Goal: Find specific page/section: Find specific page/section

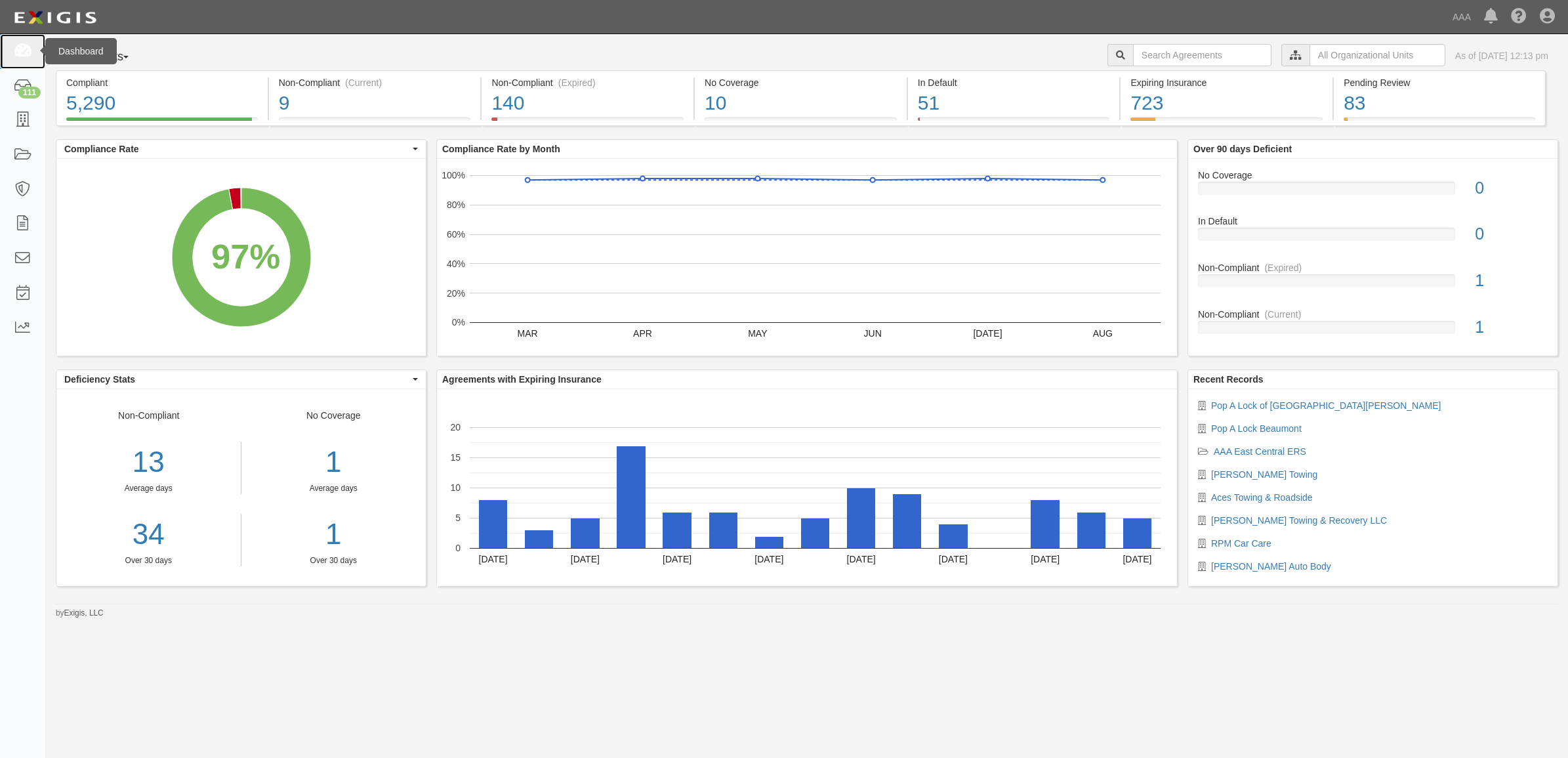
click at [31, 55] on icon at bounding box center [22, 51] width 18 height 15
click at [12, 43] on link at bounding box center [22, 51] width 45 height 35
click at [21, 126] on icon at bounding box center [22, 120] width 18 height 15
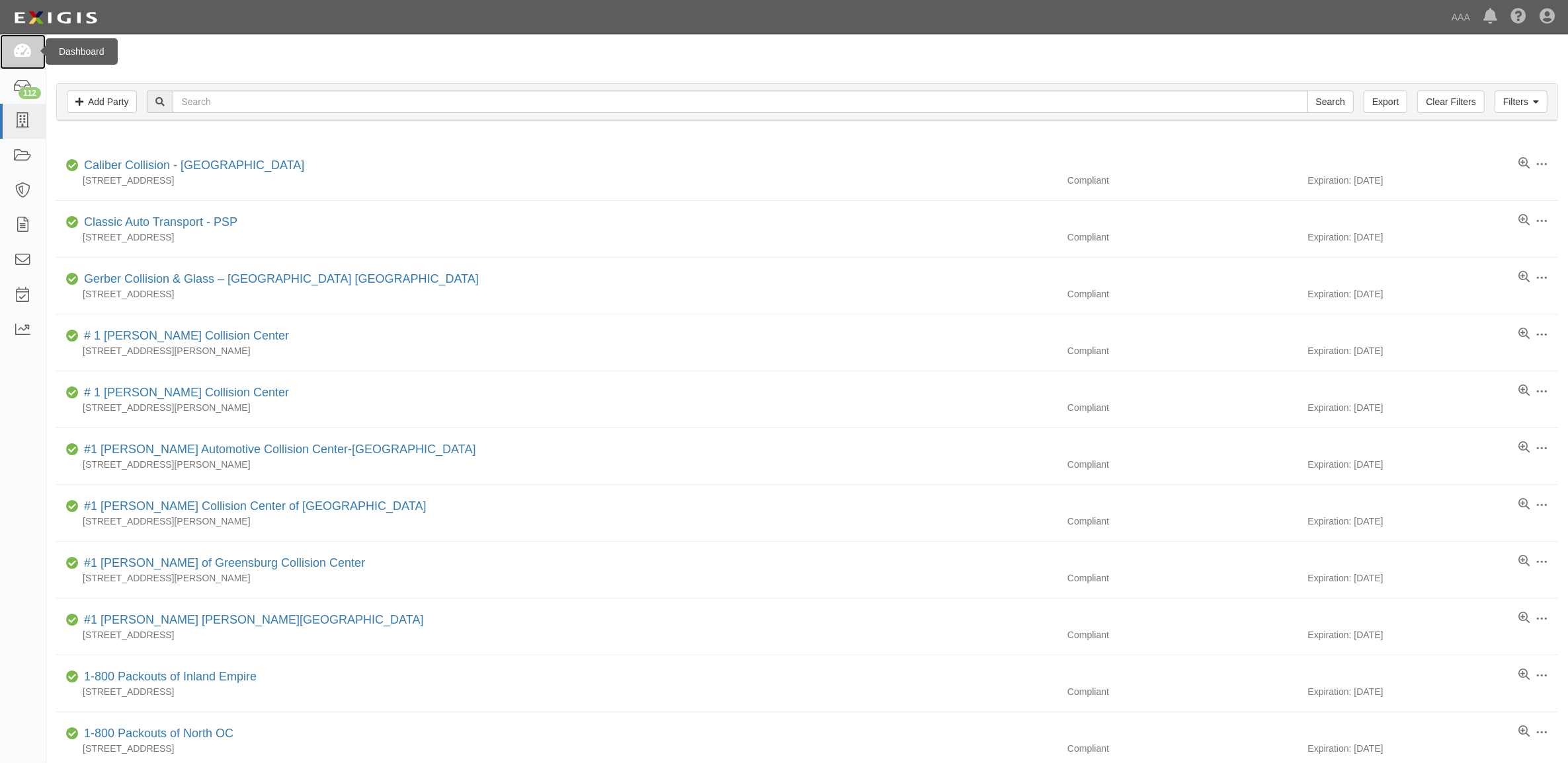
click at [20, 47] on icon at bounding box center [22, 52] width 18 height 15
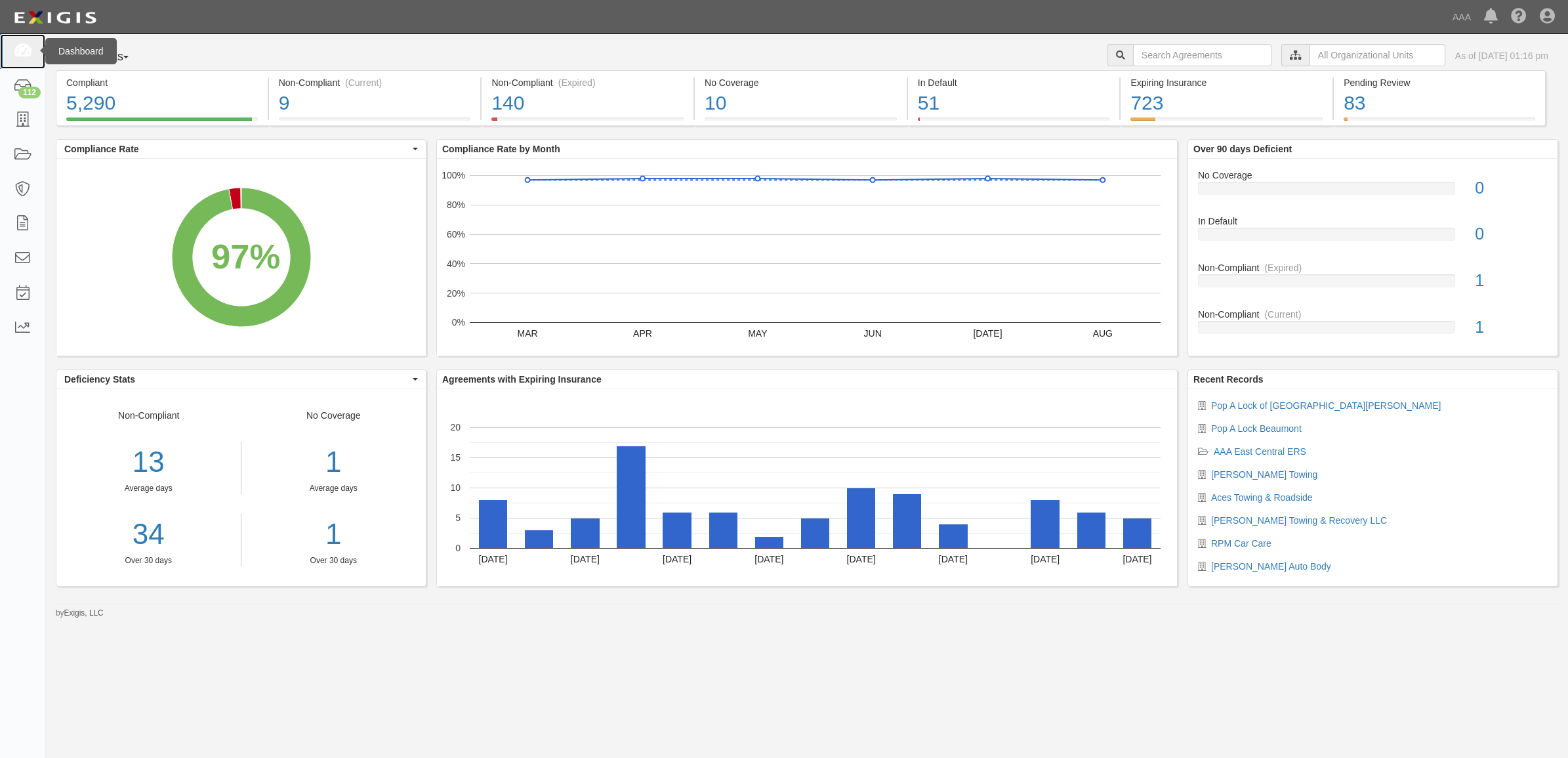
click at [33, 54] on link at bounding box center [22, 51] width 45 height 35
click at [29, 56] on icon at bounding box center [22, 51] width 18 height 15
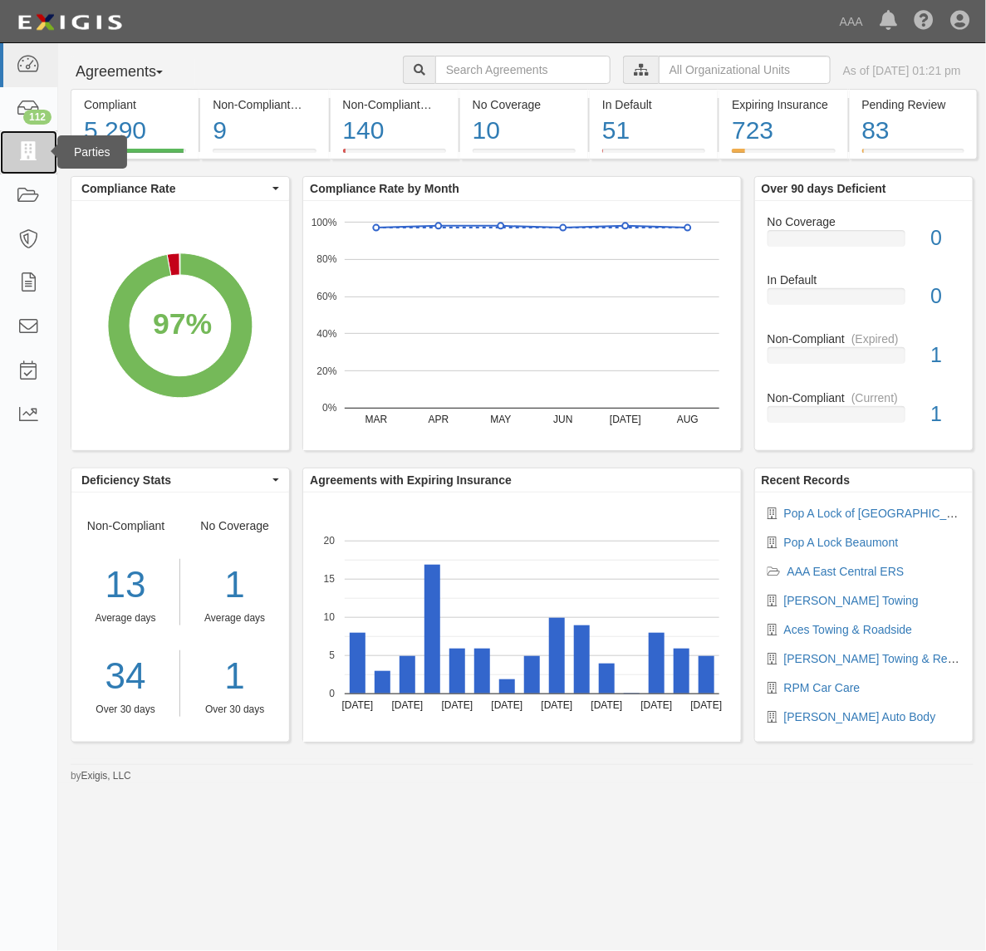
click at [22, 163] on link at bounding box center [28, 152] width 57 height 44
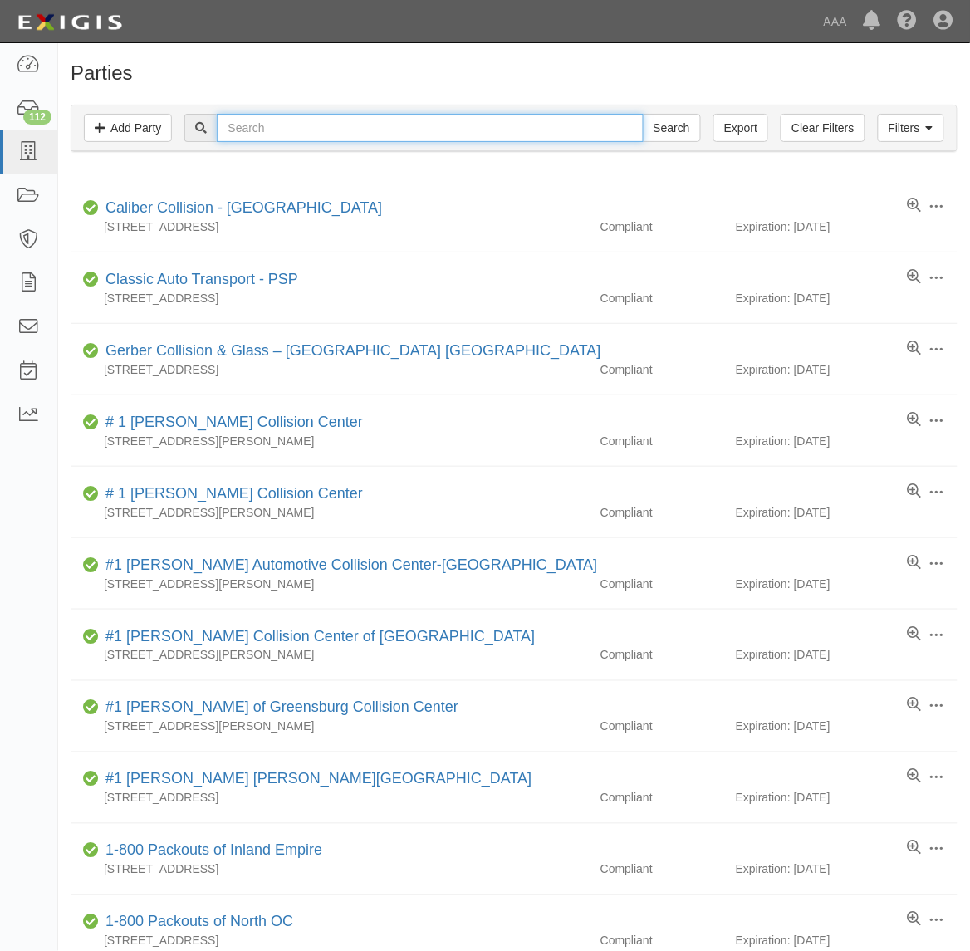
click at [408, 139] on input "text" at bounding box center [430, 128] width 426 height 28
type input "728023"
click at [643, 114] on input "Search" at bounding box center [672, 128] width 58 height 28
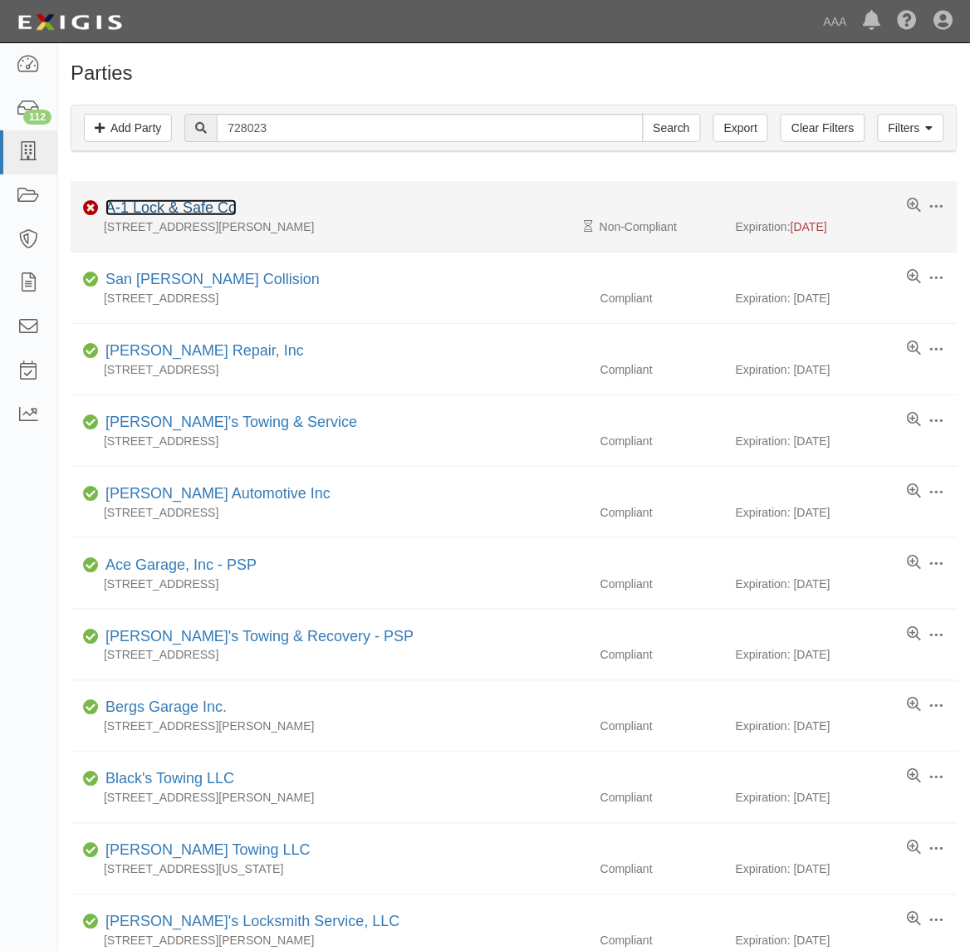
click at [201, 206] on link "A-1 Lock & Safe Co" at bounding box center [171, 207] width 131 height 17
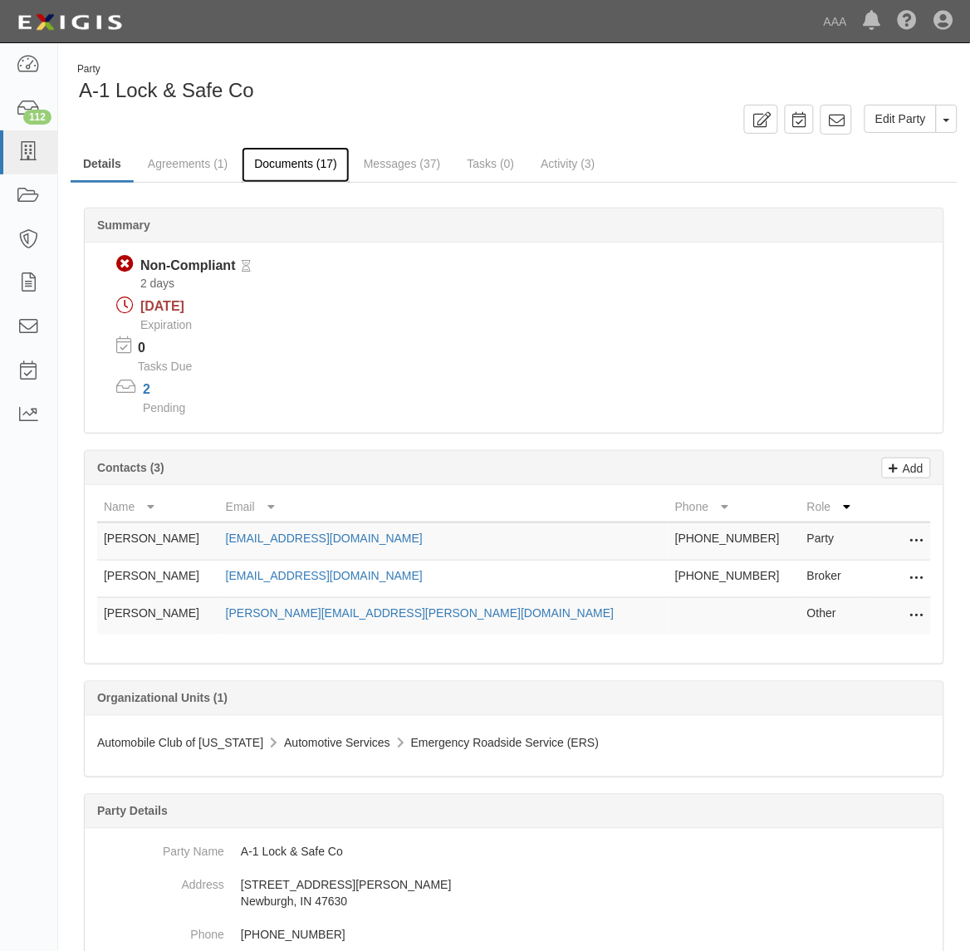
click at [281, 159] on link "Documents (17)" at bounding box center [296, 165] width 108 height 36
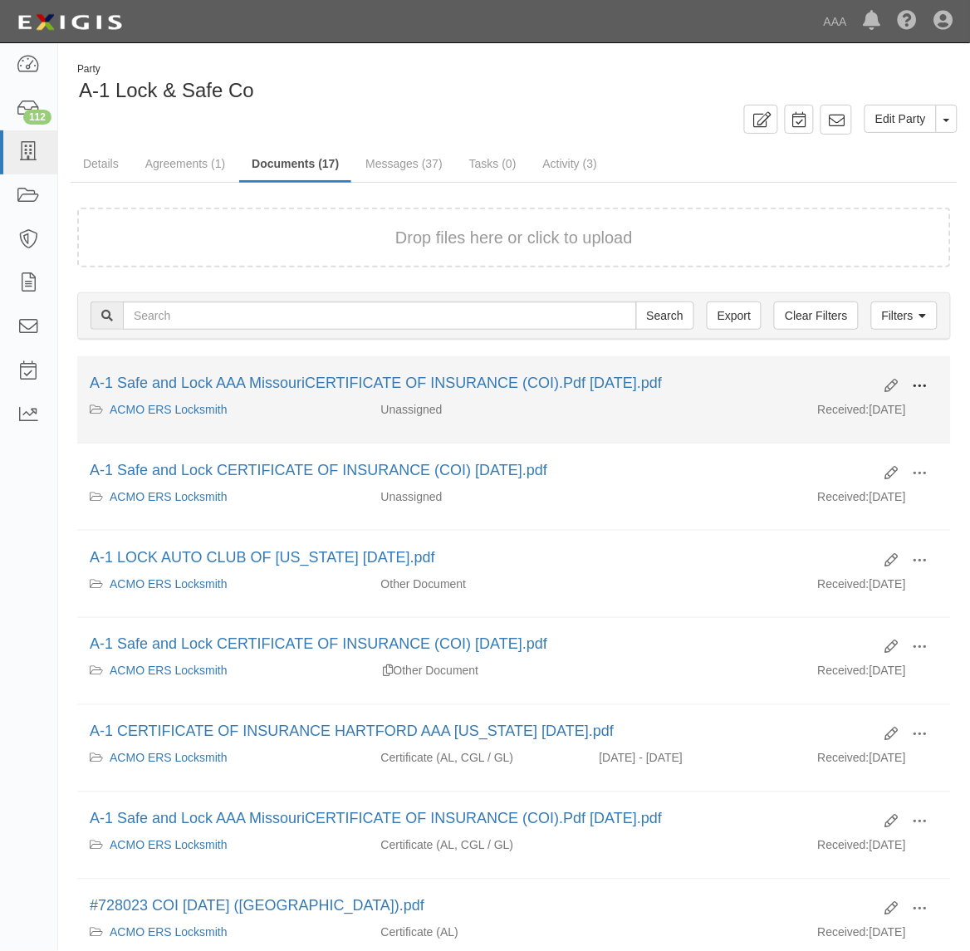
click at [927, 380] on span at bounding box center [920, 386] width 15 height 15
click at [849, 446] on link "View details" at bounding box center [839, 441] width 131 height 30
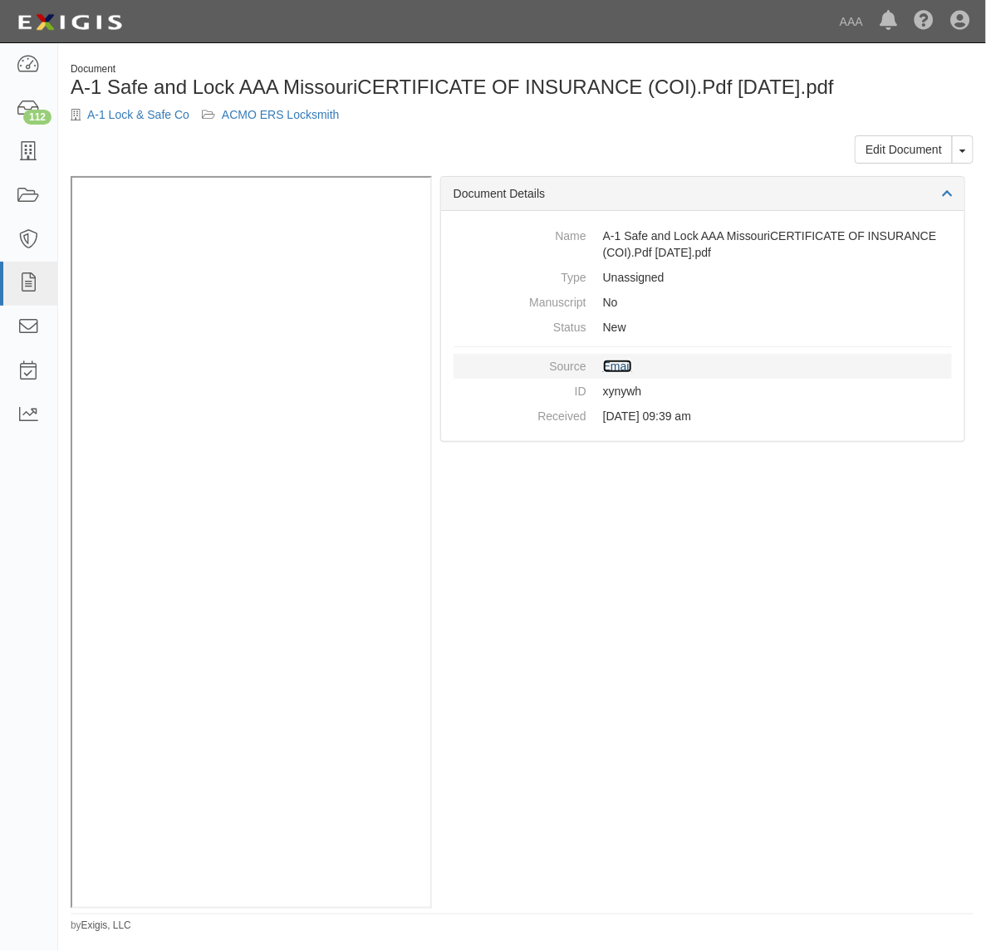
click at [619, 364] on link "Email" at bounding box center [617, 366] width 29 height 13
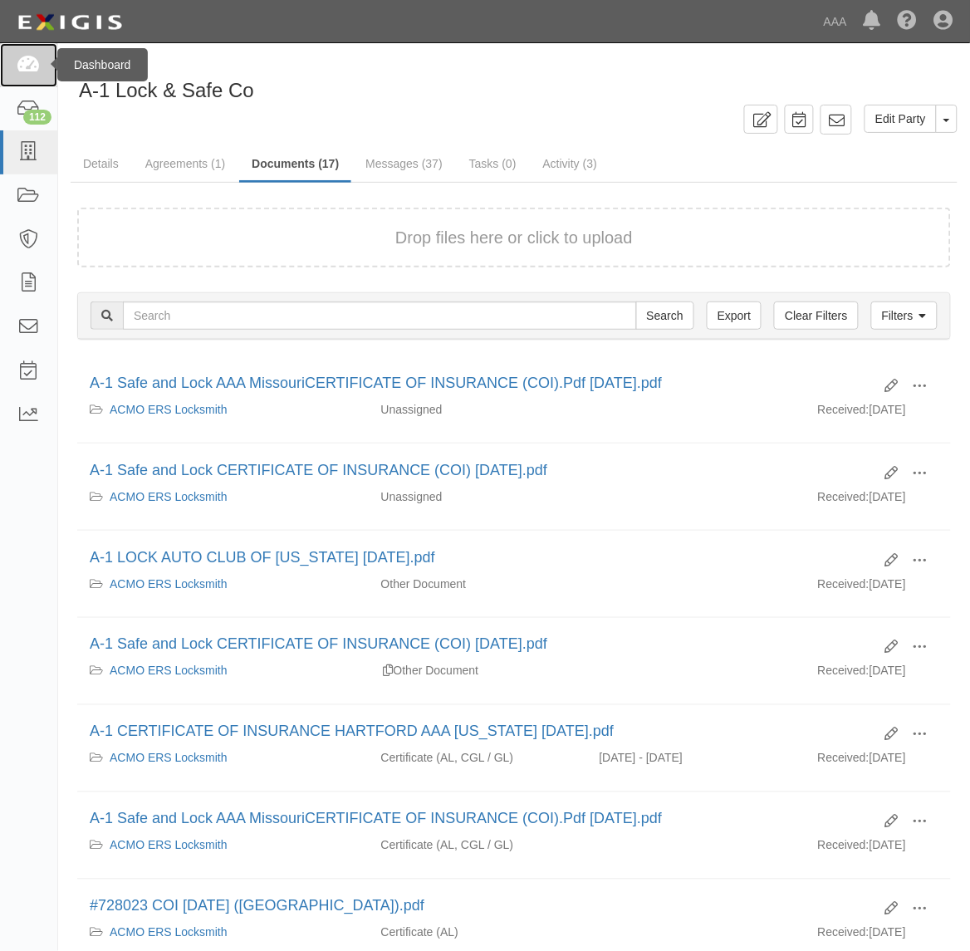
drag, startPoint x: 29, startPoint y: 68, endPoint x: 48, endPoint y: 75, distance: 20.2
click at [29, 71] on icon at bounding box center [28, 65] width 23 height 19
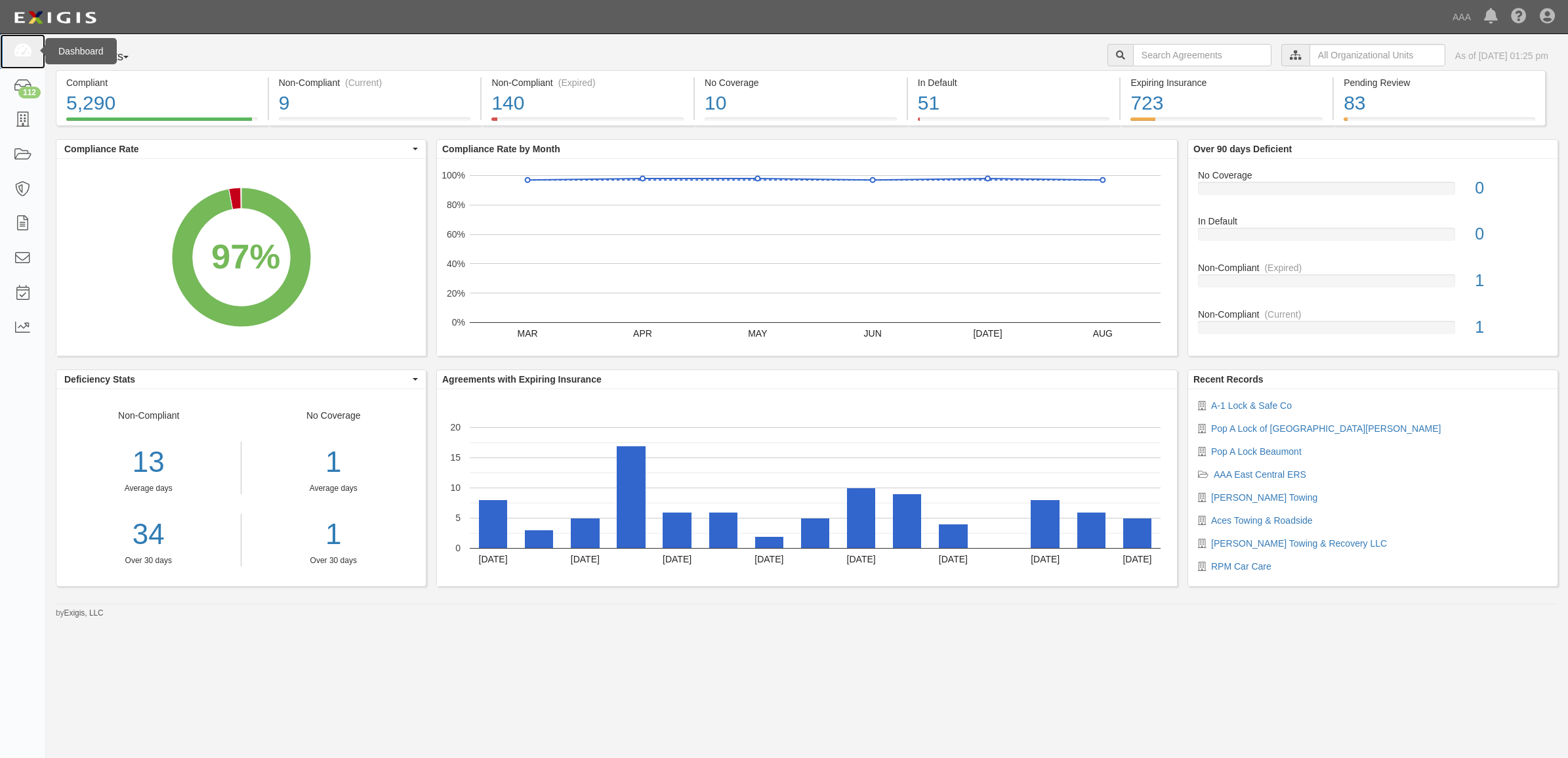
click at [31, 52] on icon at bounding box center [22, 51] width 18 height 15
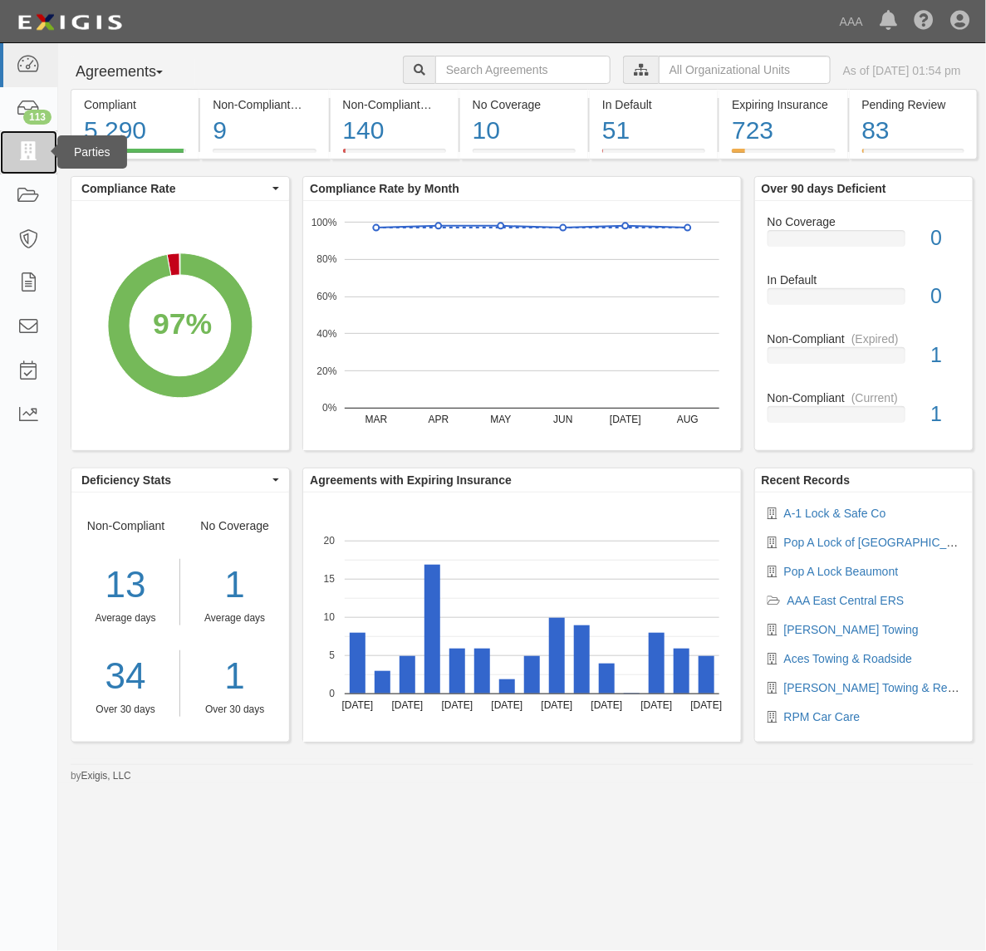
click at [17, 159] on icon at bounding box center [28, 152] width 23 height 19
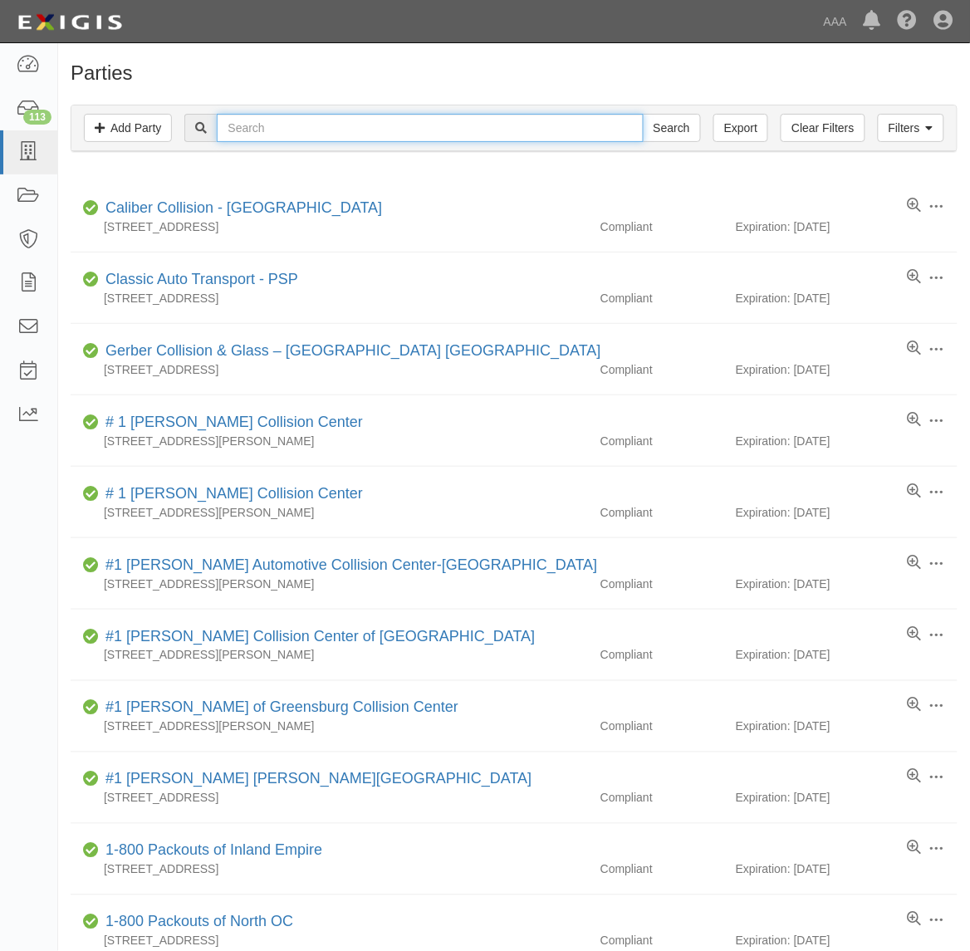
click at [275, 131] on input "text" at bounding box center [430, 128] width 426 height 28
type input "282817"
click at [643, 114] on input "Search" at bounding box center [672, 128] width 58 height 28
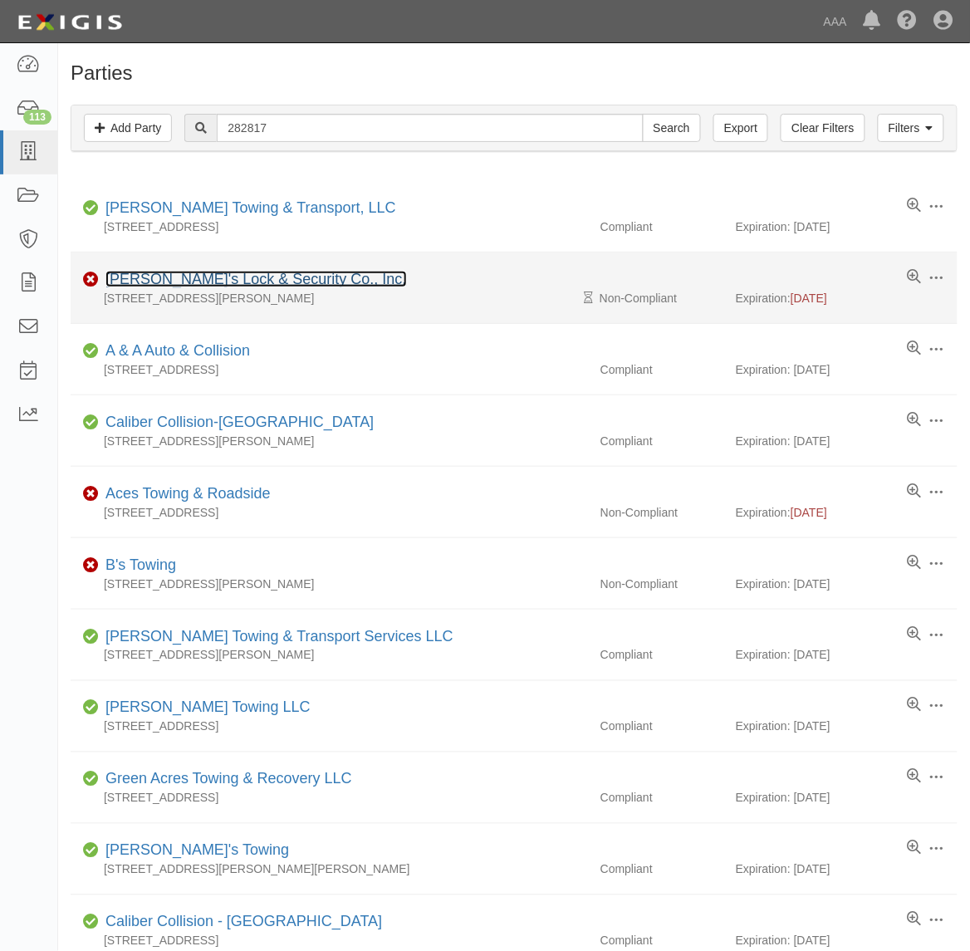
click at [292, 282] on link "[PERSON_NAME]'s Lock & Security Co., Inc." at bounding box center [257, 279] width 302 height 17
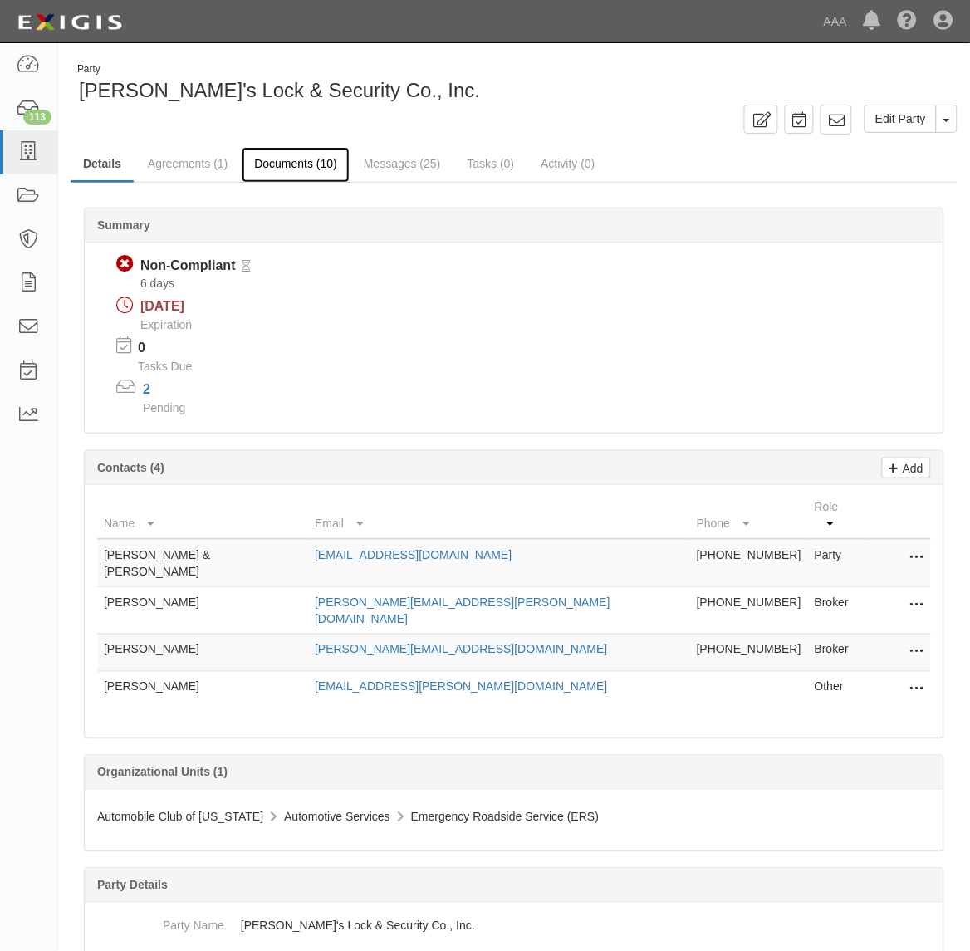
click at [305, 160] on link "Documents (10)" at bounding box center [296, 165] width 108 height 36
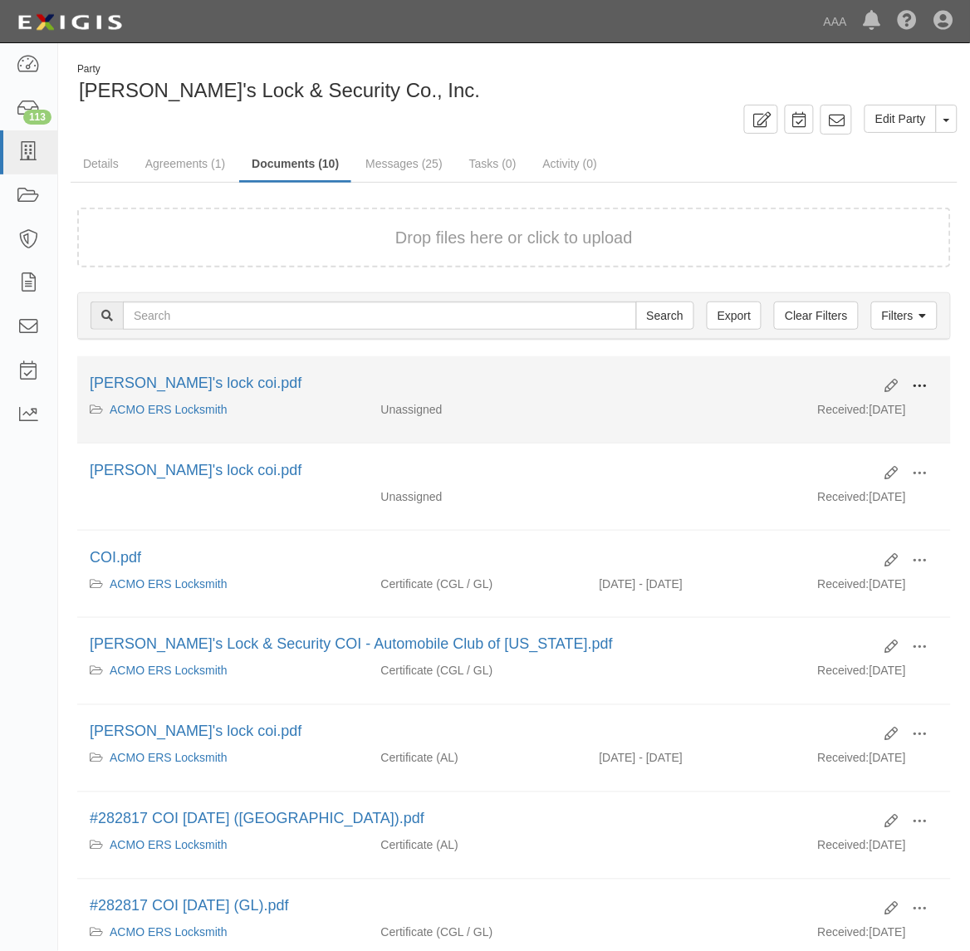
click at [920, 393] on span at bounding box center [920, 386] width 15 height 15
click at [815, 414] on link "View" at bounding box center [839, 410] width 131 height 30
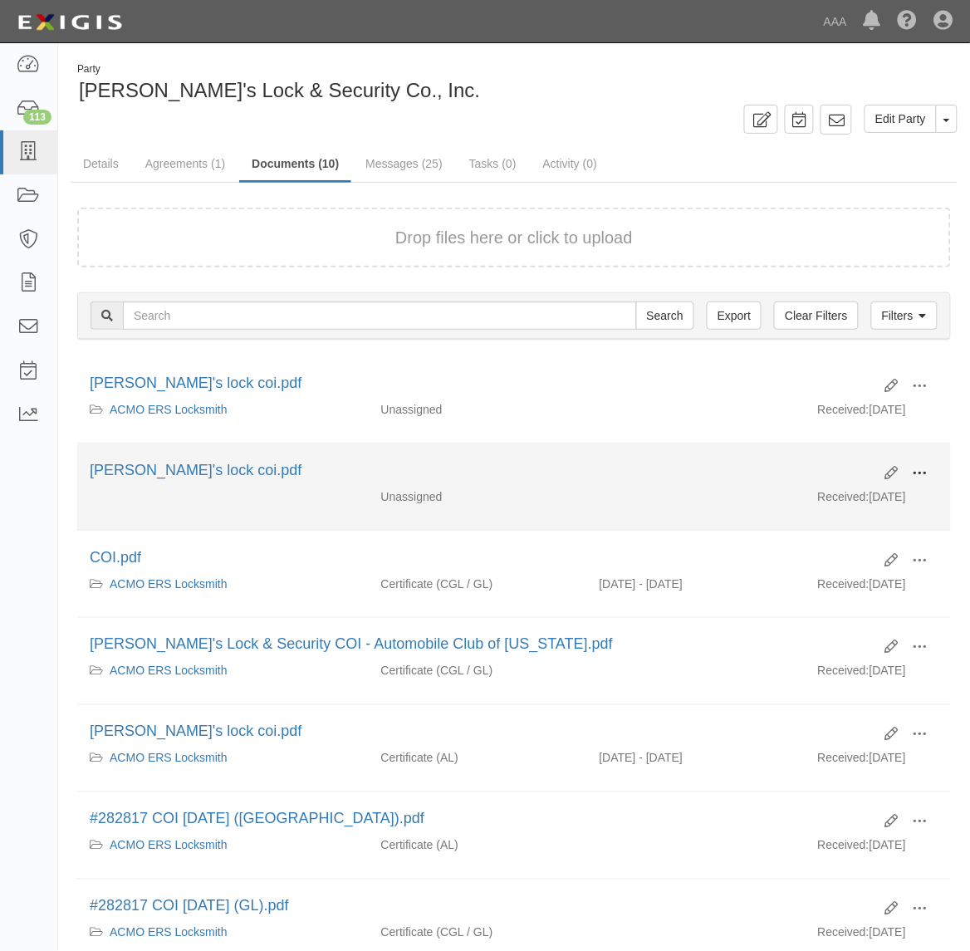
click at [920, 474] on span at bounding box center [920, 473] width 15 height 15
click at [844, 498] on link "View" at bounding box center [839, 498] width 131 height 30
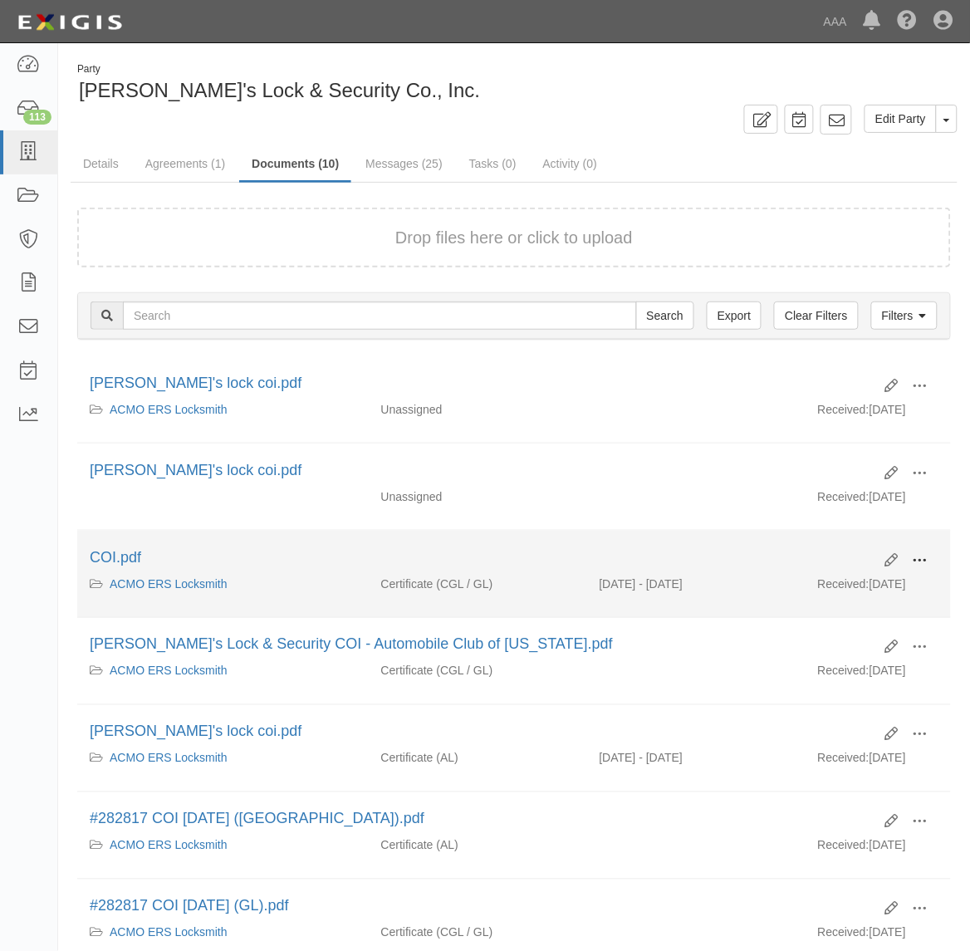
click at [916, 559] on span at bounding box center [920, 560] width 15 height 15
click at [853, 582] on link "View" at bounding box center [839, 585] width 131 height 30
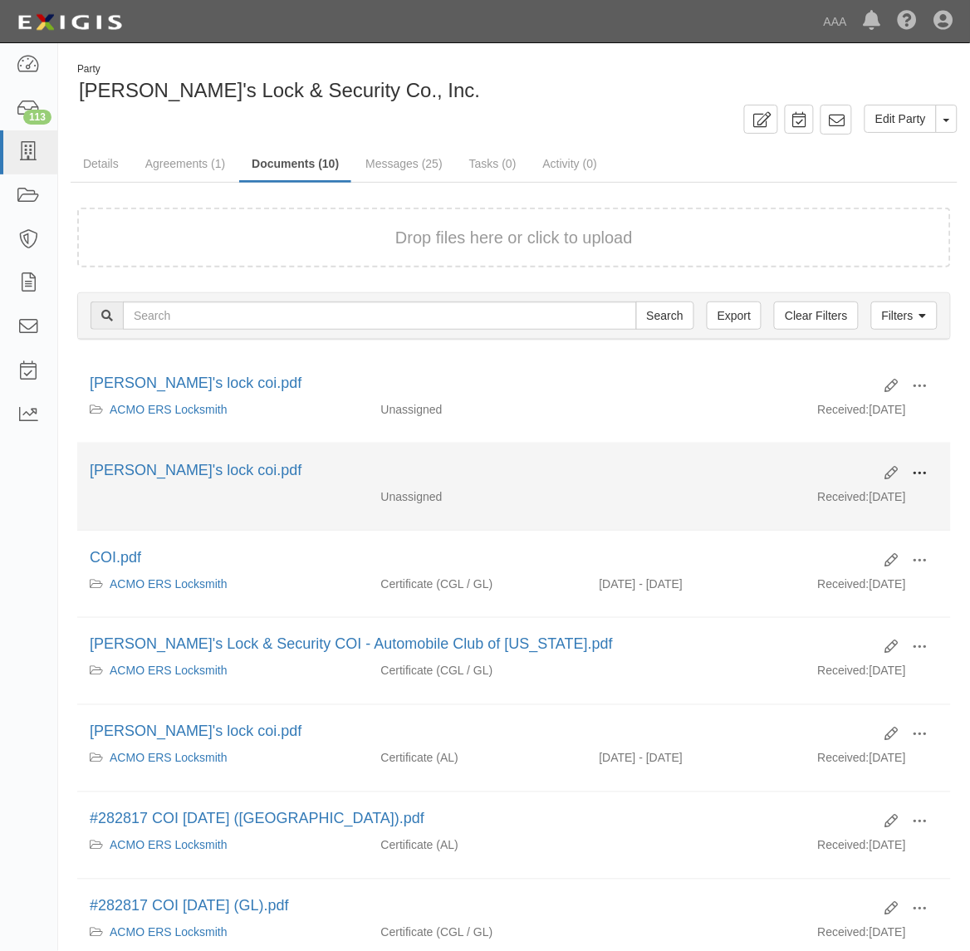
click at [923, 478] on span at bounding box center [920, 473] width 15 height 15
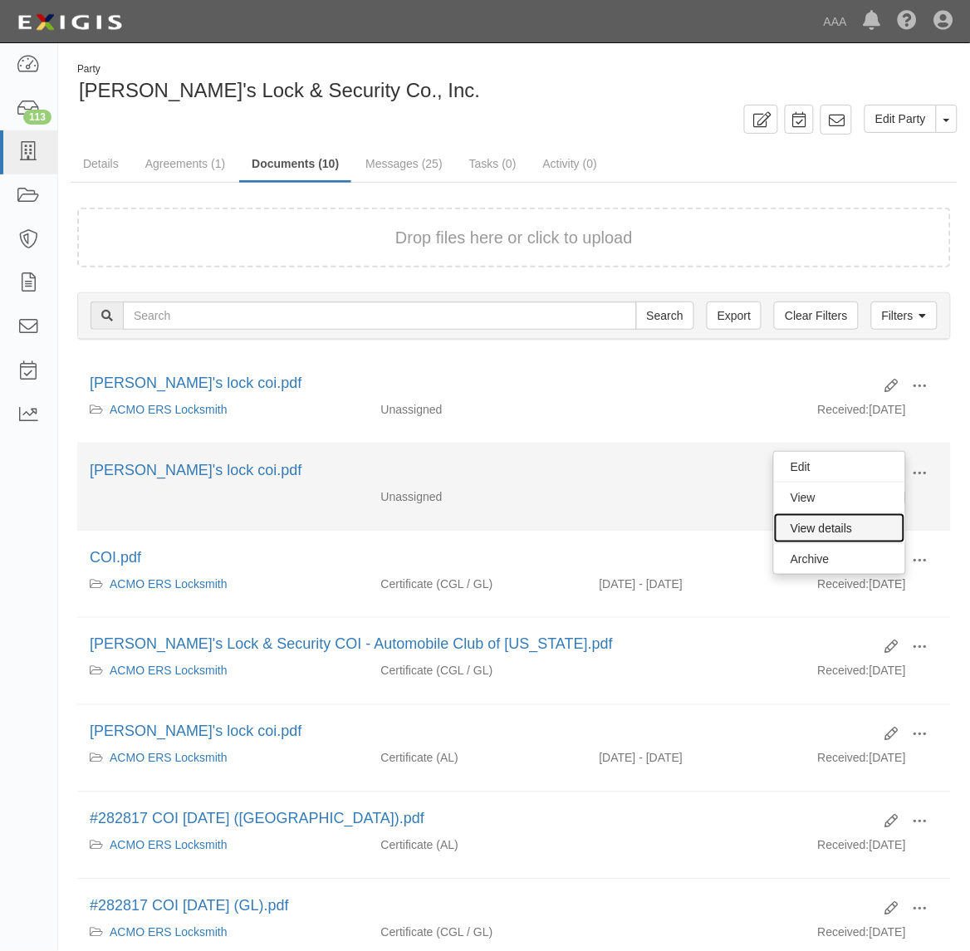
click at [842, 532] on link "View details" at bounding box center [839, 528] width 131 height 30
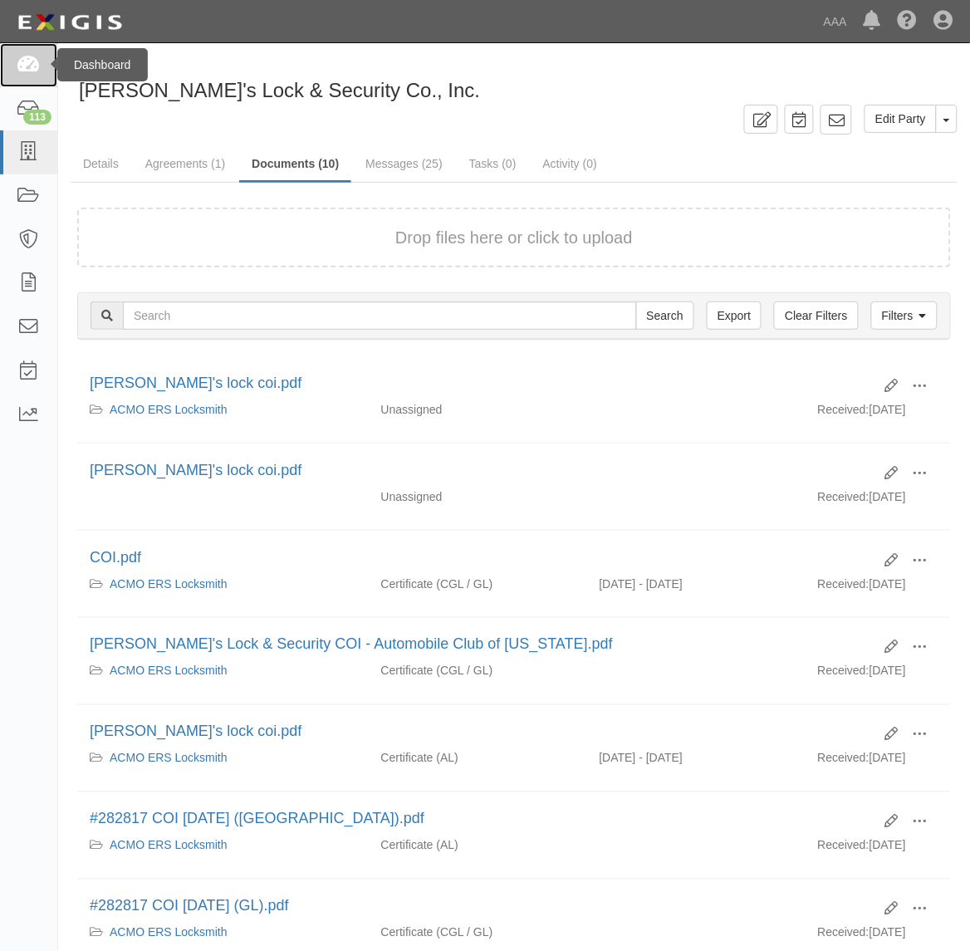
click at [29, 72] on icon at bounding box center [28, 65] width 23 height 19
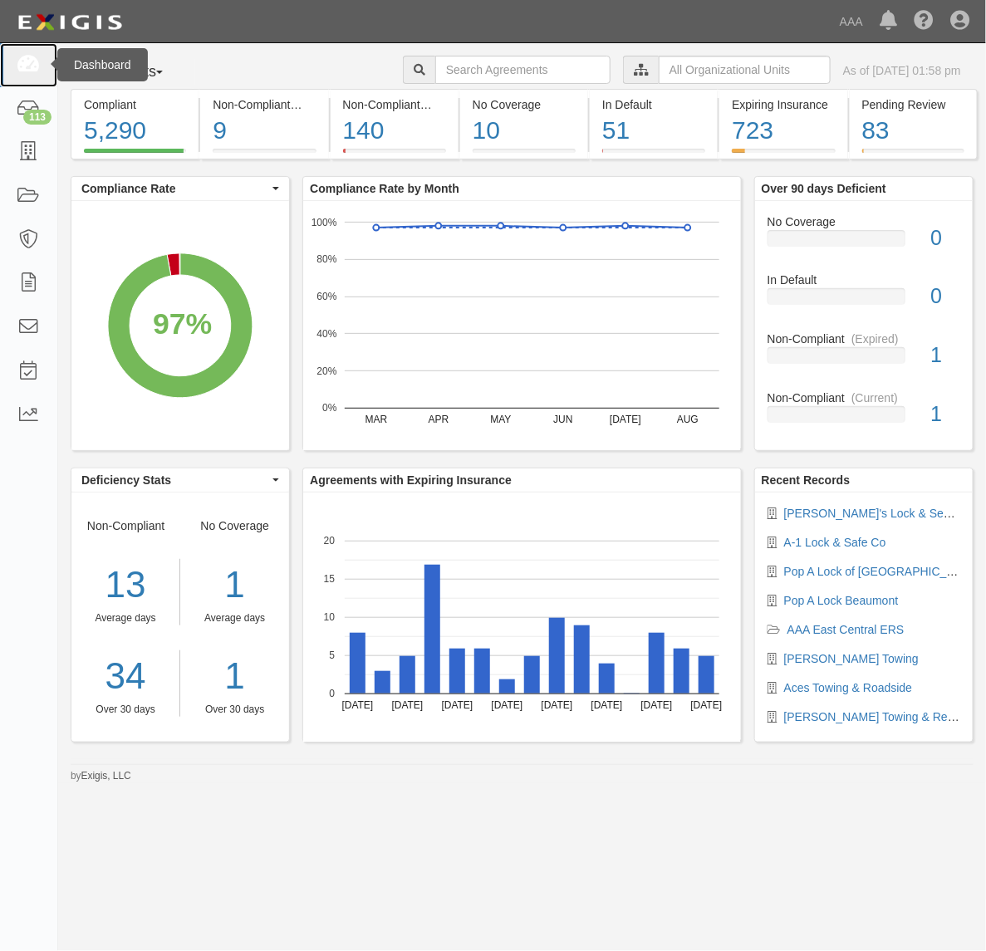
click at [34, 72] on icon at bounding box center [28, 65] width 23 height 19
click at [9, 59] on link at bounding box center [28, 65] width 57 height 44
